Goal: Task Accomplishment & Management: Manage account settings

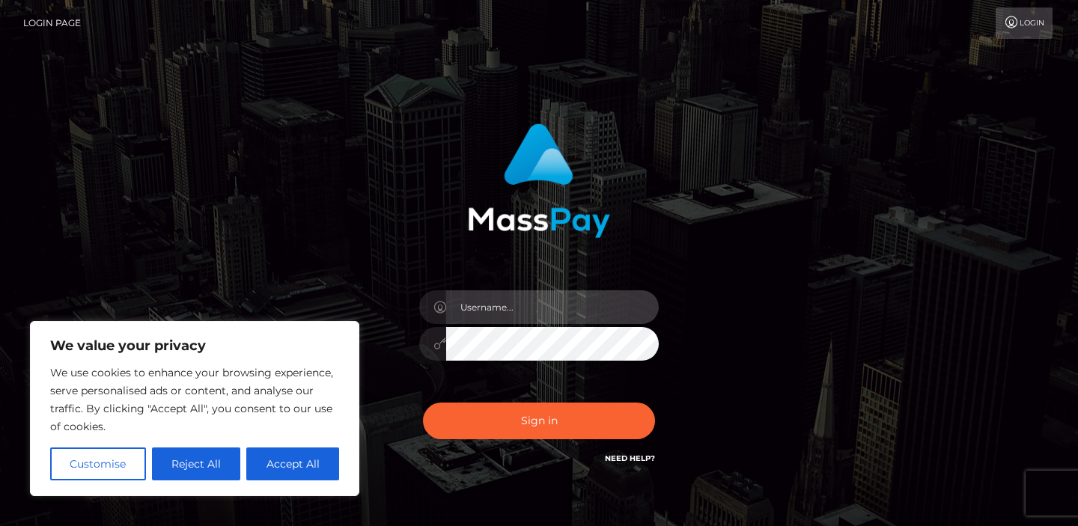
click at [510, 316] on input "text" at bounding box center [552, 307] width 213 height 34
type input "goddesssbeth@gmail.com"
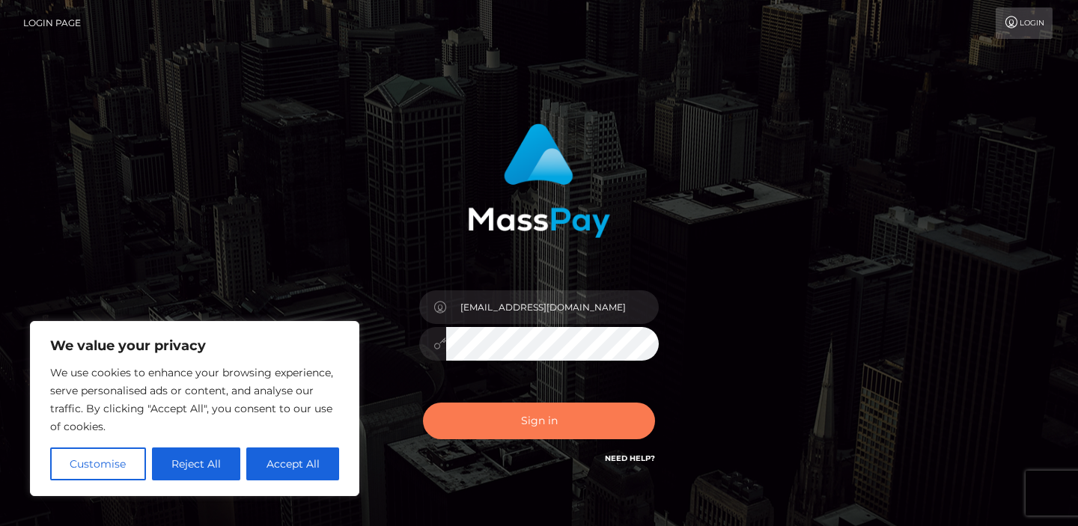
click at [538, 417] on button "Sign in" at bounding box center [539, 421] width 232 height 37
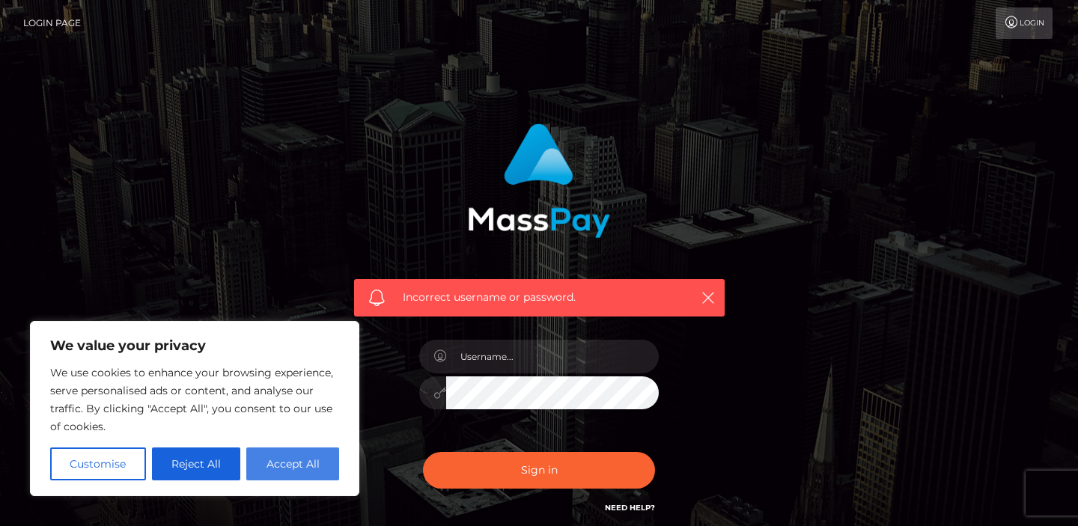
click at [298, 466] on button "Accept All" at bounding box center [292, 464] width 93 height 33
checkbox input "true"
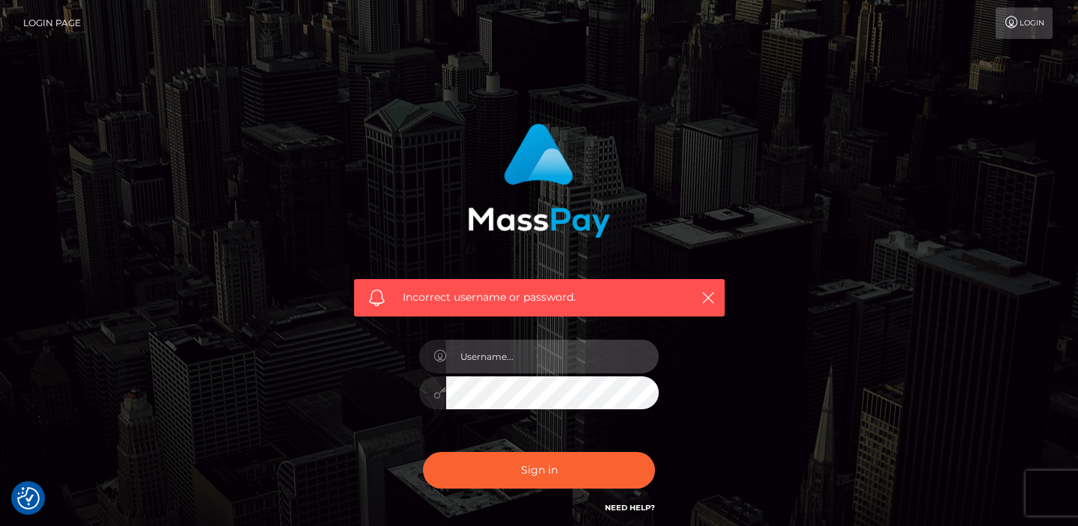
click at [531, 358] on input "text" at bounding box center [552, 357] width 213 height 34
type input "goddesssbeth@gmail.com"
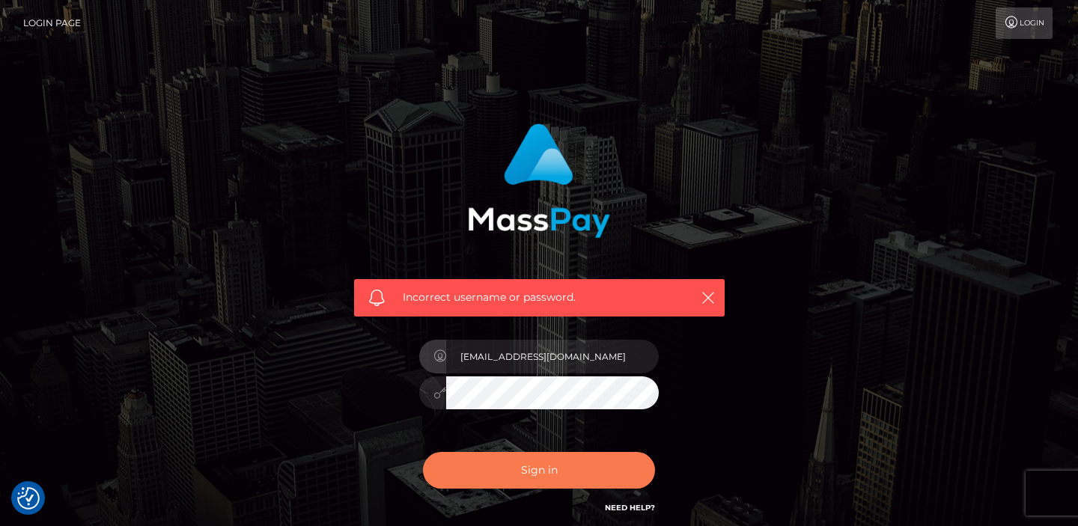
click at [545, 460] on button "Sign in" at bounding box center [539, 470] width 232 height 37
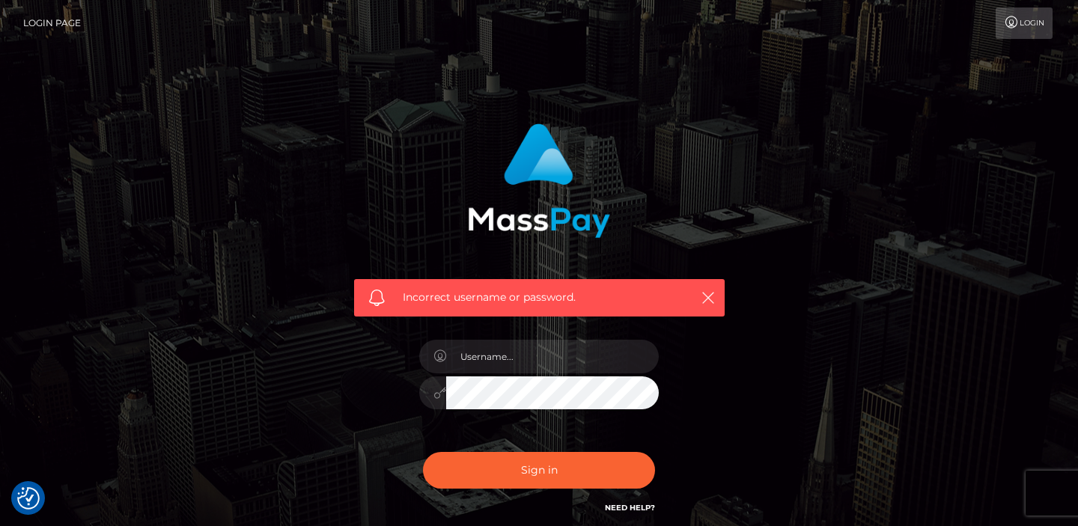
click at [1033, 29] on link "Login" at bounding box center [1023, 22] width 57 height 31
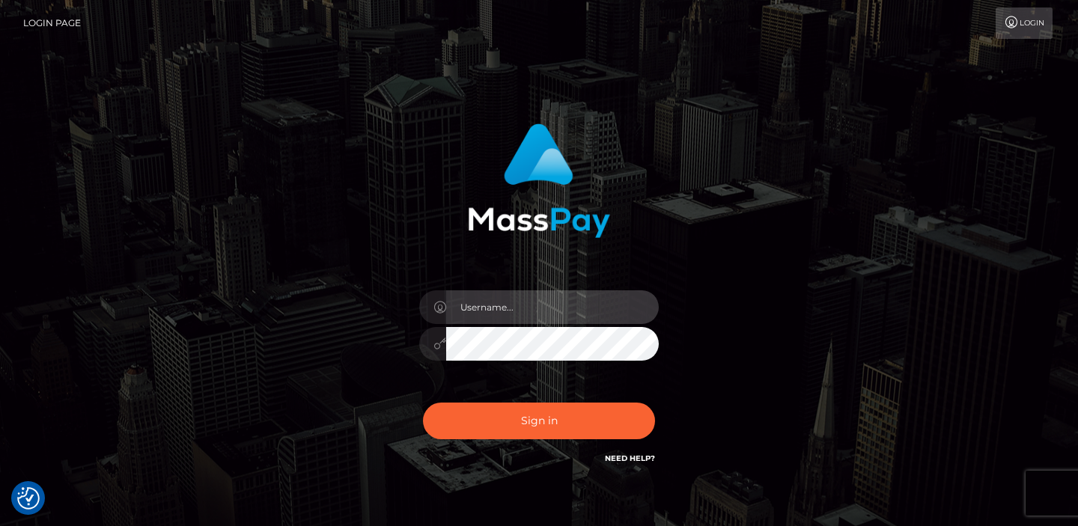
click at [543, 319] on input "text" at bounding box center [552, 307] width 213 height 34
type input "goddesssbeth@gmail.com"
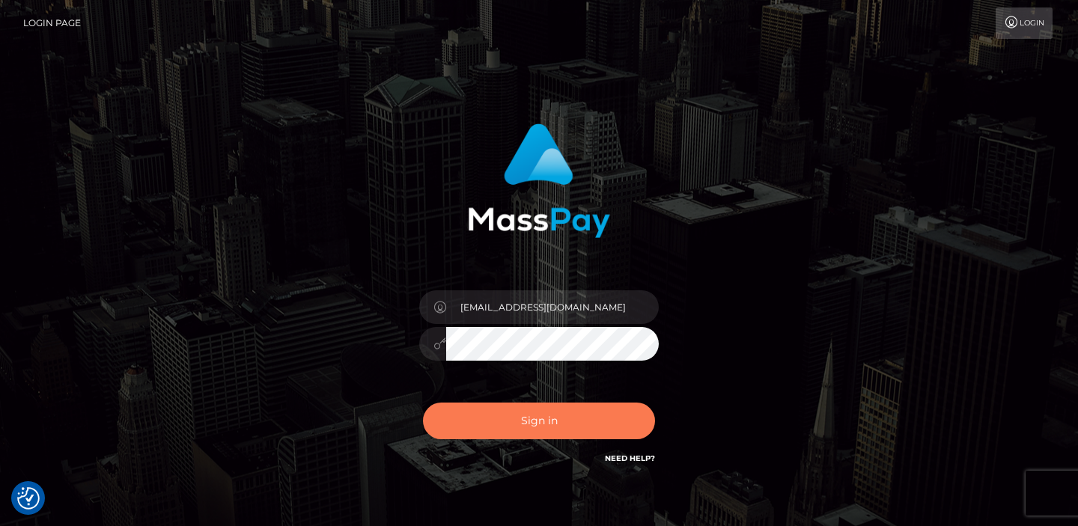
click at [523, 421] on button "Sign in" at bounding box center [539, 421] width 232 height 37
